Goal: Information Seeking & Learning: Learn about a topic

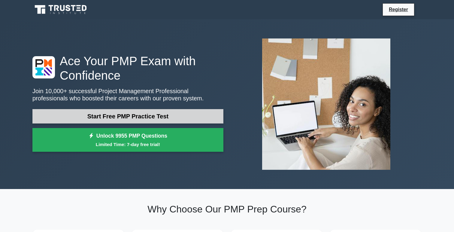
click at [140, 118] on link "Start Free PMP Practice Test" at bounding box center [127, 116] width 191 height 14
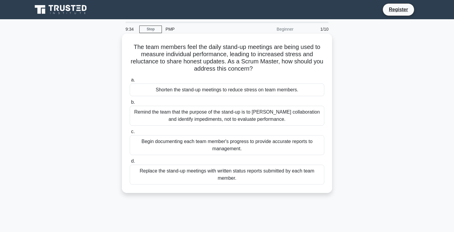
click at [188, 124] on div "Remind the team that the purpose of the stand-up is to foster collaboration and…" at bounding box center [227, 116] width 194 height 20
click at [130, 104] on input "b. Remind the team that the purpose of the stand-up is to foster collaboration …" at bounding box center [130, 102] width 0 height 4
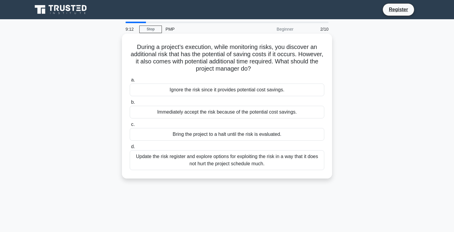
click at [222, 162] on div "Update the risk register and explore options for exploiting the risk in a way t…" at bounding box center [227, 160] width 194 height 20
click at [130, 149] on input "d. Update the risk register and explore options for exploiting the risk in a wa…" at bounding box center [130, 147] width 0 height 4
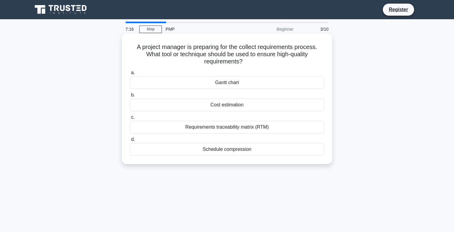
drag, startPoint x: 247, startPoint y: 64, endPoint x: 135, endPoint y: 49, distance: 112.9
click at [135, 48] on h5 "A project manager is preparing for the collect requirements process. What tool …" at bounding box center [227, 54] width 196 height 22
copy h5 "A project manager is preparing for the collect requirements process. What tool …"
drag, startPoint x: 265, startPoint y: 161, endPoint x: 134, endPoint y: 46, distance: 173.7
click at [134, 46] on div "A project manager is preparing for the collect requirements process. What tool …" at bounding box center [226, 98] width 205 height 125
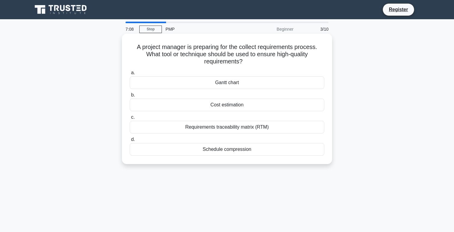
copy div "A project manager is preparing for the collect requirements process. What tool …"
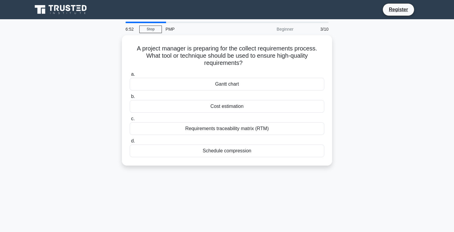
click at [365, 80] on div "A project manager is preparing for the collect requirements process. What tool …" at bounding box center [227, 103] width 396 height 137
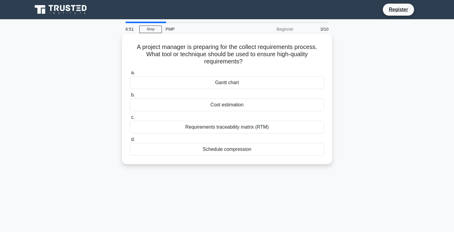
click at [260, 125] on div "Requirements traceability matrix (RTM)" at bounding box center [227, 127] width 194 height 13
click at [130, 119] on input "c. Requirements traceability matrix (RTM)" at bounding box center [130, 117] width 0 height 4
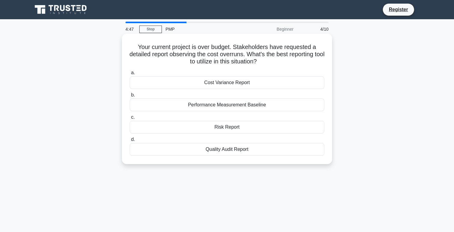
drag, startPoint x: 133, startPoint y: 45, endPoint x: 320, endPoint y: 150, distance: 214.3
click at [320, 150] on div "Your current project is over budget. Stakeholders have requested a detailed rep…" at bounding box center [226, 98] width 205 height 125
copy div "Your current project is over budget. Stakeholders have requested a detailed rep…"
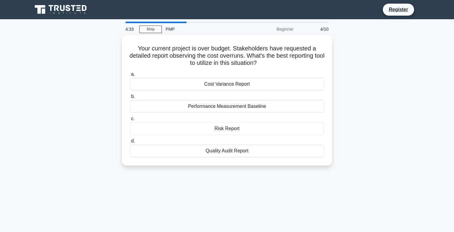
click at [358, 74] on div "Your current project is over budget. Stakeholders have requested a detailed rep…" at bounding box center [227, 103] width 396 height 137
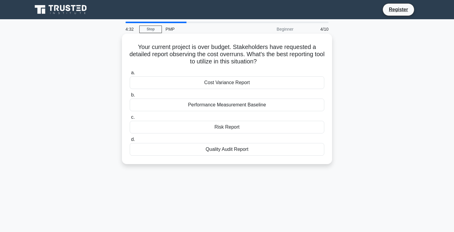
click at [242, 84] on div "Cost Variance Report" at bounding box center [227, 82] width 194 height 13
click at [130, 75] on input "a. Cost Variance Report" at bounding box center [130, 73] width 0 height 4
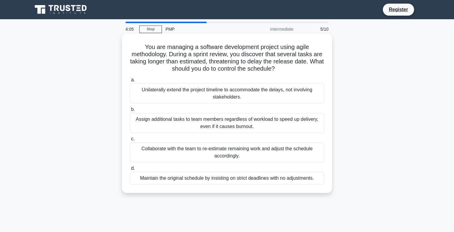
click at [254, 158] on div "Collaborate with the team to re-estimate remaining work and adjust the schedule…" at bounding box center [227, 152] width 194 height 20
click at [130, 141] on input "c. Collaborate with the team to re-estimate remaining work and adjust the sched…" at bounding box center [130, 139] width 0 height 4
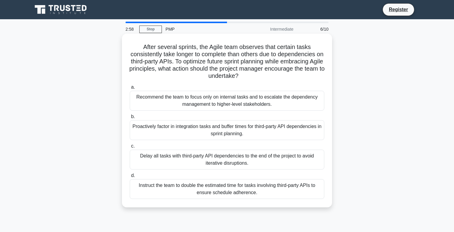
click at [253, 126] on div "Proactively factor in integration tasks and buffer times for third-party API de…" at bounding box center [227, 130] width 194 height 20
click at [130, 119] on input "b. Proactively factor in integration tasks and buffer times for third-party API…" at bounding box center [130, 117] width 0 height 4
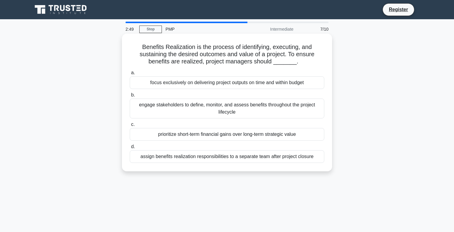
drag, startPoint x: 328, startPoint y: 158, endPoint x: 128, endPoint y: 44, distance: 230.3
click at [128, 44] on div "Benefits Realization is the process of identifying, executing, and sustaining t…" at bounding box center [226, 102] width 205 height 133
copy div "Benefits Realization is the process of identifying, executing, and sustaining t…"
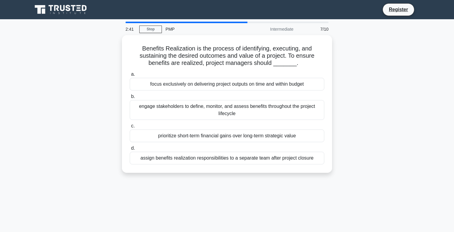
click at [386, 82] on div "Benefits Realization is the process of identifying, executing, and sustaining t…" at bounding box center [227, 107] width 396 height 145
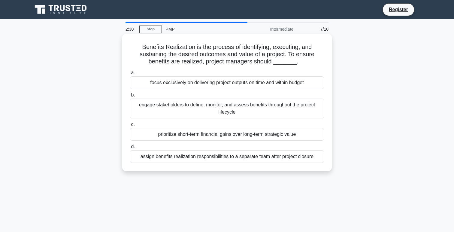
click at [263, 110] on div "engage stakeholders to define, monitor, and assess benefits throughout the proj…" at bounding box center [227, 108] width 194 height 20
click at [130, 97] on input "b. engage stakeholders to define, monitor, and assess benefits throughout the p…" at bounding box center [130, 95] width 0 height 4
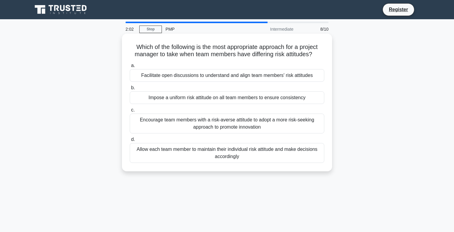
click at [233, 127] on div "Encourage team members with a risk-averse attitude to adopt a more risk-seeking…" at bounding box center [227, 123] width 194 height 20
click at [130, 112] on input "c. Encourage team members with a risk-averse attitude to adopt a more risk-seek…" at bounding box center [130, 110] width 0 height 4
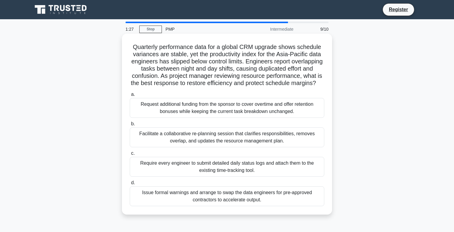
drag, startPoint x: 270, startPoint y: 200, endPoint x: 127, endPoint y: 49, distance: 208.7
click at [127, 49] on div "Quarterly performance data for a global CRM upgrade shows schedule variances ar…" at bounding box center [226, 124] width 205 height 176
copy div "Quarterly performance data for a global CRM upgrade shows schedule variances ar…"
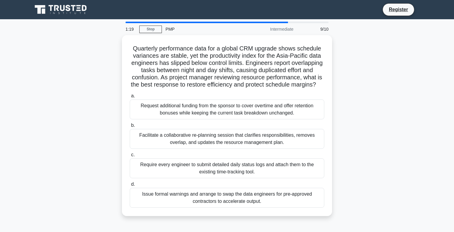
click at [402, 99] on div "Quarterly performance data for a global CRM upgrade shows schedule variances ar…" at bounding box center [227, 129] width 396 height 188
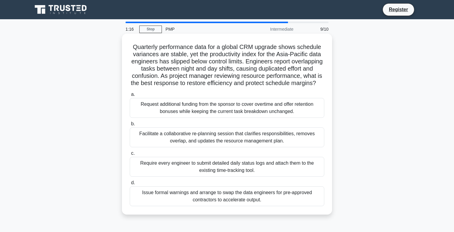
click at [249, 139] on div "Facilitate a collaborative re-planning session that clarifies responsibilities,…" at bounding box center [227, 137] width 194 height 20
click at [130, 126] on input "b. Facilitate a collaborative re-planning session that clarifies responsibiliti…" at bounding box center [130, 124] width 0 height 4
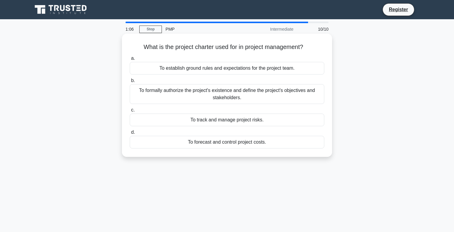
drag, startPoint x: 325, startPoint y: 153, endPoint x: 154, endPoint y: 66, distance: 191.7
click at [154, 66] on div "What is the project charter used for in project management? .spinner_0XTQ{trans…" at bounding box center [226, 95] width 205 height 118
copy div "To establish ground rules and expectations for the project team. b. To formally…"
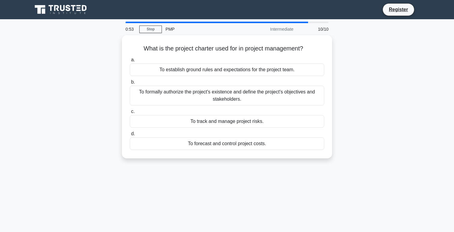
click at [366, 89] on div "What is the project charter used for in project management? .spinner_0XTQ{trans…" at bounding box center [227, 100] width 396 height 130
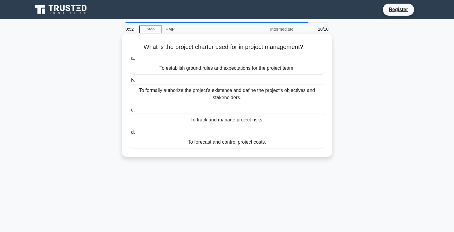
click at [246, 94] on div "To formally authorize the project's existence and define the project's objectiv…" at bounding box center [227, 94] width 194 height 20
click at [130, 83] on input "b. To formally authorize the project's existence and define the project's objec…" at bounding box center [130, 81] width 0 height 4
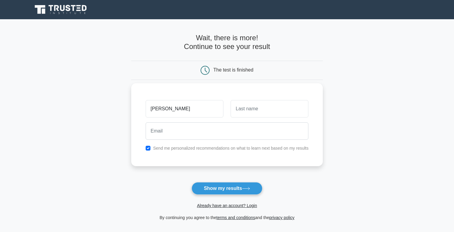
type input "[PERSON_NAME]"
click at [288, 104] on input "text" at bounding box center [269, 108] width 78 height 17
type input "Martins"
click at [148, 147] on input "checkbox" at bounding box center [148, 148] width 5 height 5
checkbox input "false"
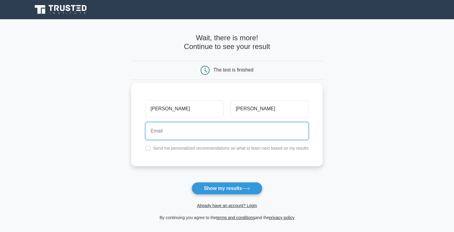
click at [173, 132] on input "email" at bounding box center [227, 130] width 163 height 17
type input "p3martins@gmail.com"
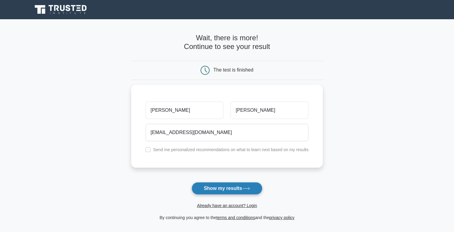
click at [255, 188] on button "Show my results" at bounding box center [226, 188] width 71 height 13
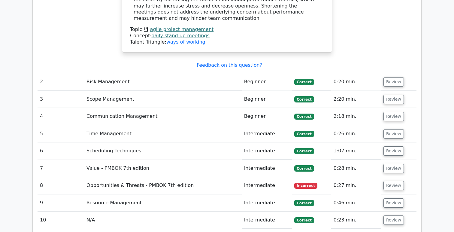
scroll to position [824, 0]
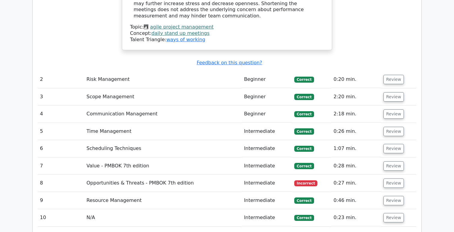
click at [178, 174] on td "Opportunities & Threats - PMBOK 7th edition" at bounding box center [163, 182] width 158 height 17
click at [138, 174] on td "Opportunities & Threats - PMBOK 7th edition" at bounding box center [163, 182] width 158 height 17
click at [389, 178] on button "Review" at bounding box center [393, 182] width 20 height 9
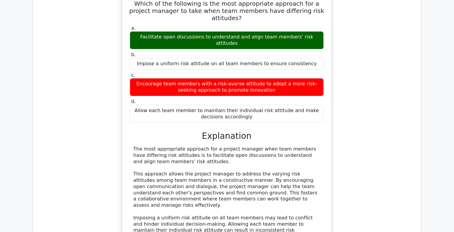
scroll to position [1030, 0]
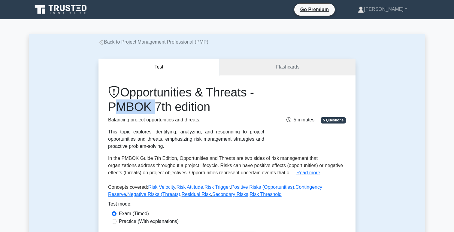
drag, startPoint x: 111, startPoint y: 105, endPoint x: 144, endPoint y: 106, distance: 33.6
click at [144, 106] on h1 "Opportunities & Threats - PMBOK 7th edition" at bounding box center [186, 99] width 156 height 29
copy h1 "PMBOK"
